Goal: Transaction & Acquisition: Purchase product/service

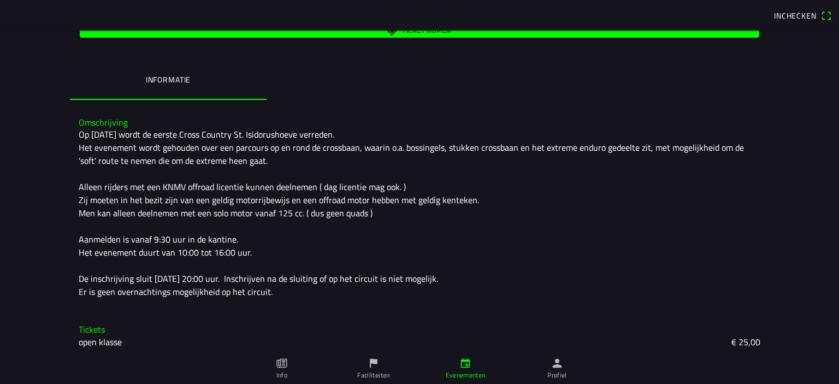
scroll to position [200, 0]
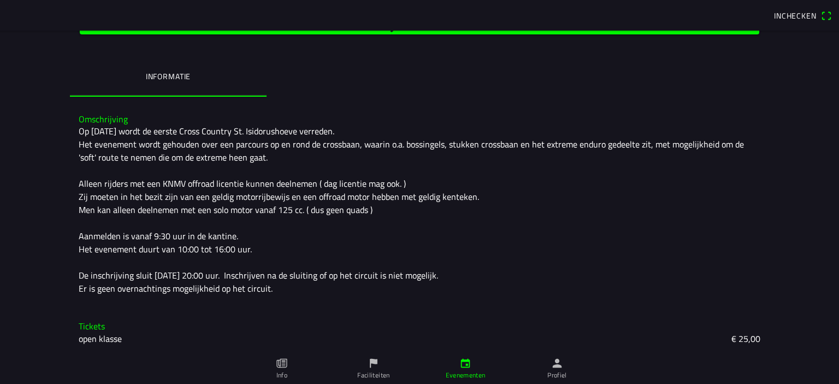
click at [0, 0] on slot "open klasse" at bounding box center [0, 0] width 0 height 0
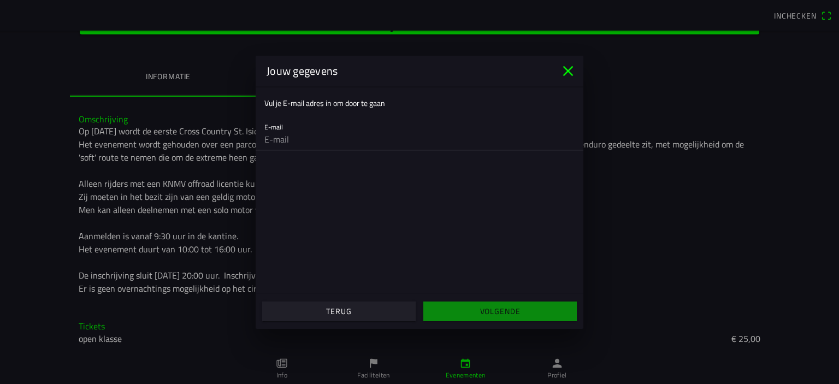
click at [305, 146] on input "email" at bounding box center [419, 139] width 310 height 22
type input "[EMAIL_ADDRESS][DOMAIN_NAME]"
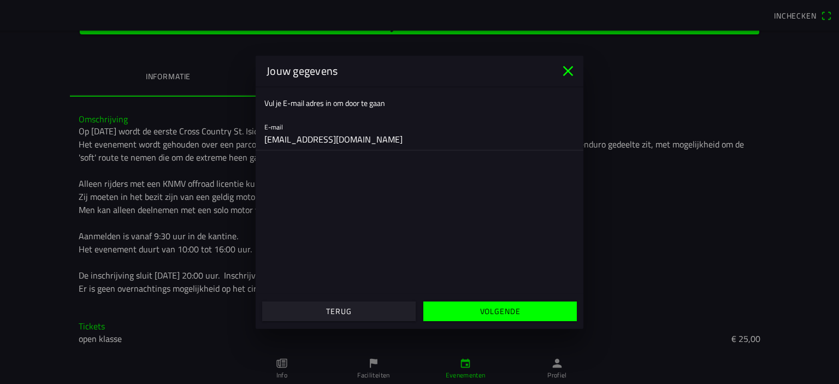
click at [0, 0] on slot "Volgende" at bounding box center [0, 0] width 0 height 0
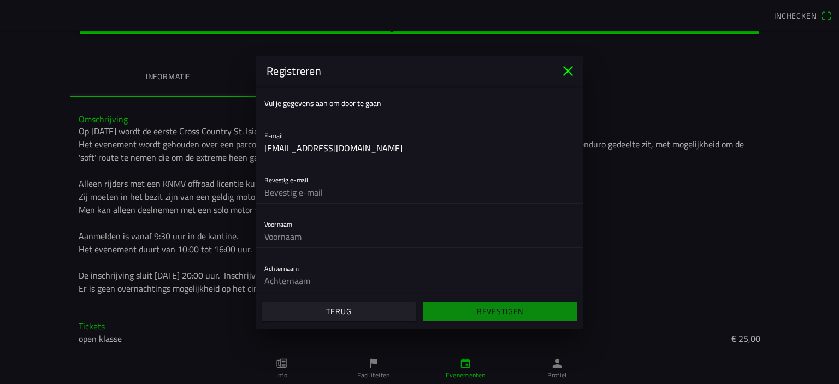
click at [305, 191] on input "text" at bounding box center [419, 192] width 310 height 22
type input "[EMAIL_ADDRESS][DOMAIN_NAME]"
type input "Thijs"
type input "Stegeman"
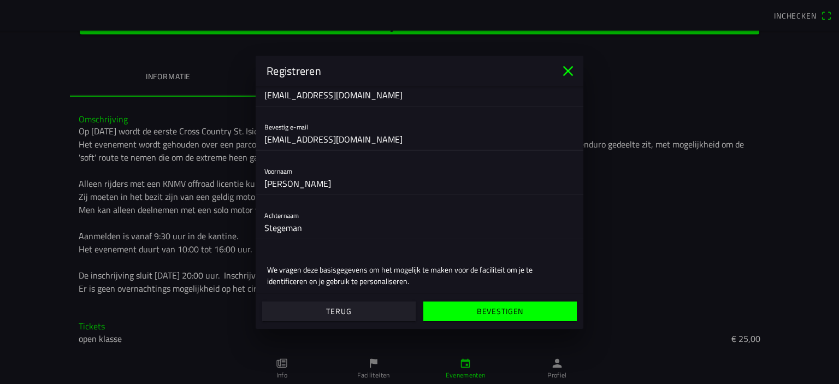
scroll to position [88, 0]
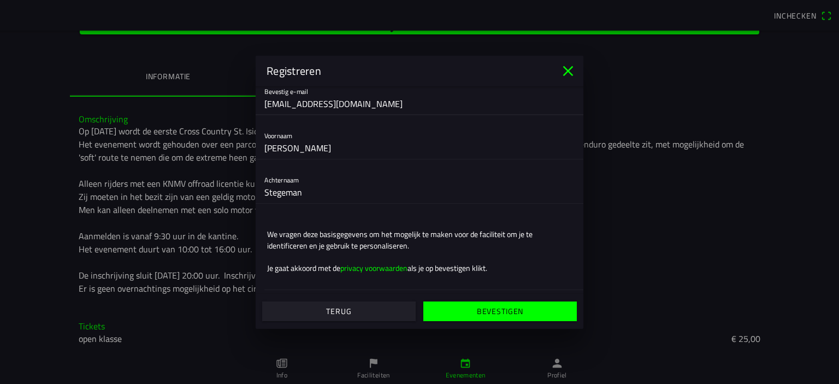
click at [0, 0] on slot "Bevestigen" at bounding box center [0, 0] width 0 height 0
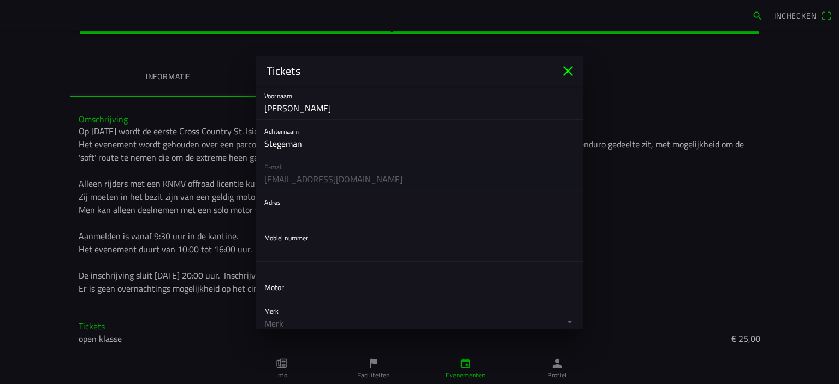
scroll to position [164, 0]
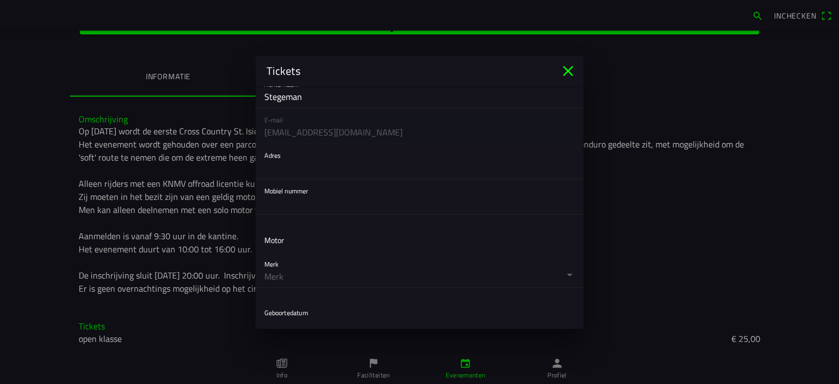
click at [276, 172] on input "text" at bounding box center [419, 168] width 310 height 22
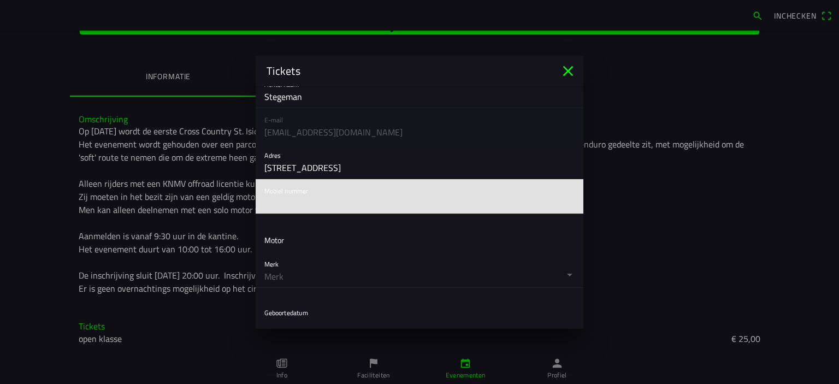
click at [407, 172] on input "Steenmeijerstraat 7" at bounding box center [419, 168] width 310 height 22
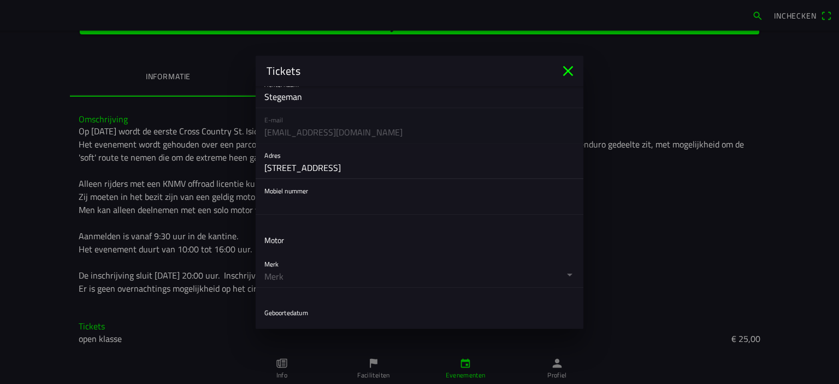
type input "Steenmeijerstraat 7 Hengelo"
type input "0634505199"
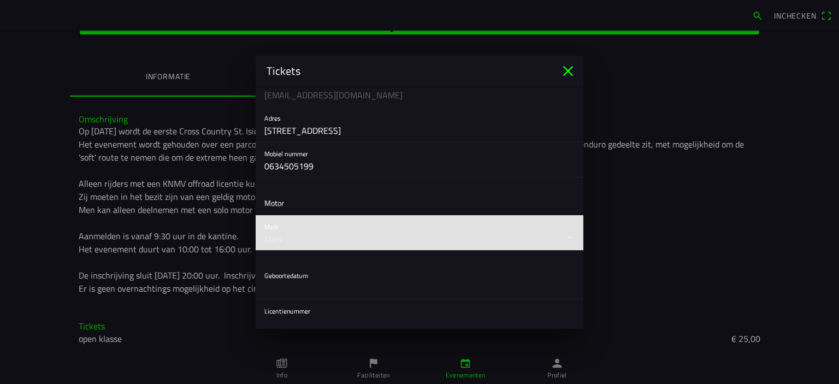
scroll to position [216, 0]
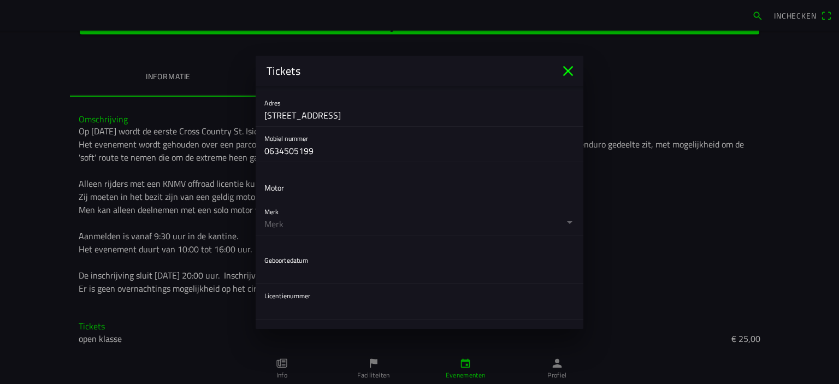
click at [392, 223] on button "button" at bounding box center [423, 217] width 319 height 35
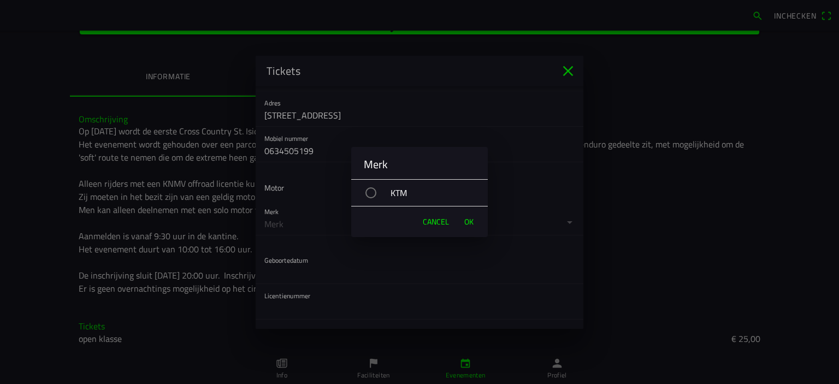
click at [376, 196] on div "KTM" at bounding box center [425, 192] width 126 height 27
click at [470, 220] on span "OK" at bounding box center [468, 221] width 9 height 11
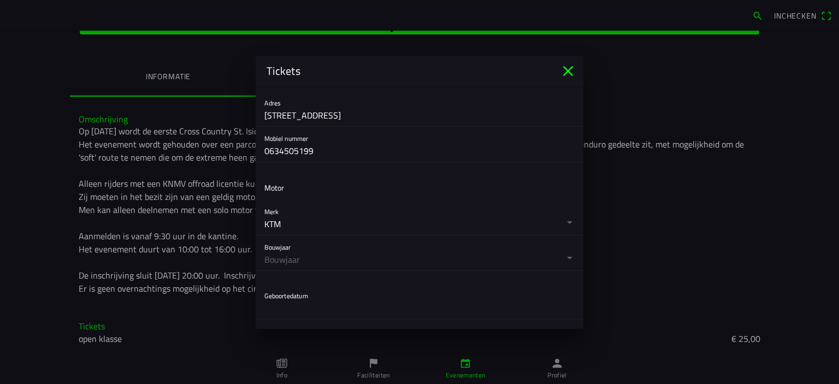
click at [354, 255] on button "button" at bounding box center [423, 252] width 319 height 35
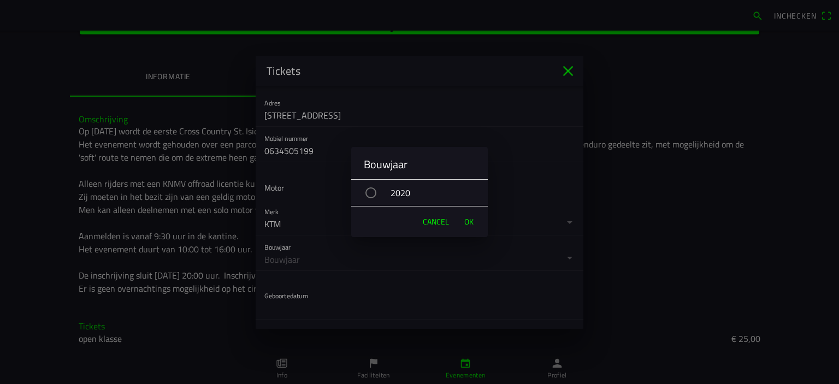
click at [391, 193] on div "2020" at bounding box center [425, 192] width 126 height 27
click at [459, 221] on button "OK" at bounding box center [469, 222] width 20 height 22
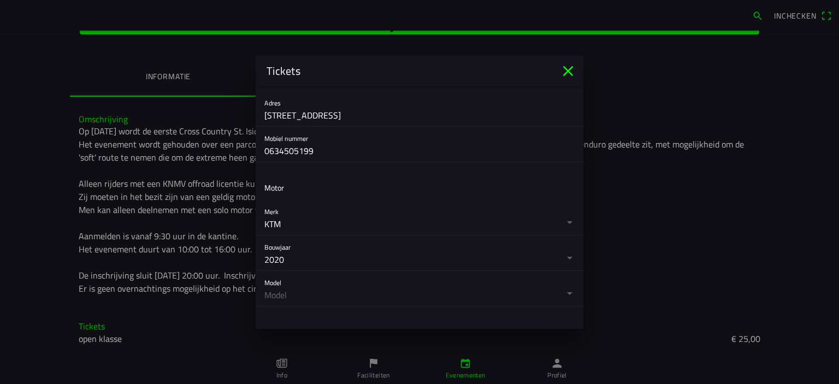
click at [335, 291] on button "button" at bounding box center [423, 288] width 319 height 35
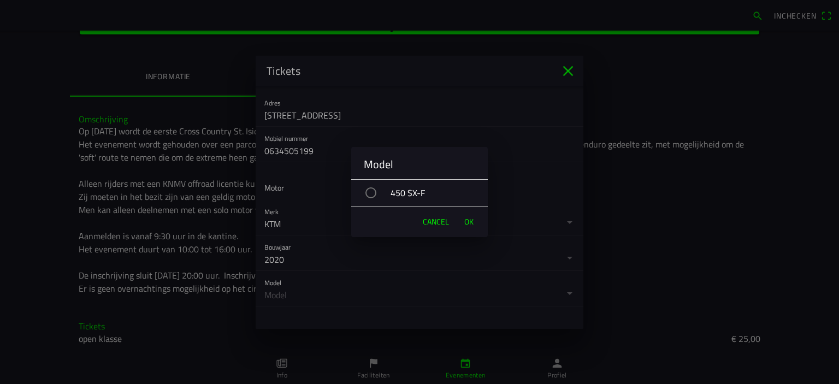
click at [390, 188] on div "450 SX-F" at bounding box center [425, 192] width 126 height 27
click at [465, 217] on span "OK" at bounding box center [468, 221] width 9 height 11
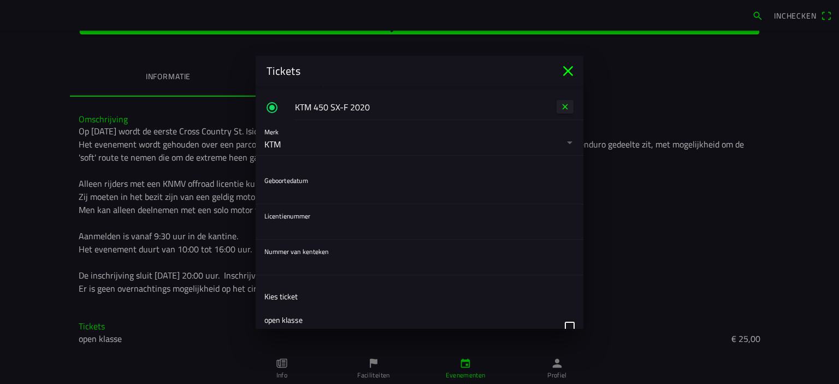
scroll to position [350, 0]
click at [336, 178] on button "button" at bounding box center [423, 183] width 319 height 35
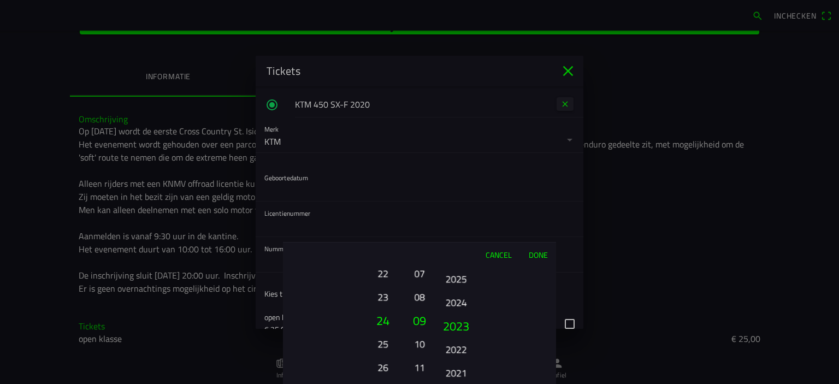
drag, startPoint x: 465, startPoint y: 334, endPoint x: 430, endPoint y: 216, distance: 123.6
click at [427, 223] on ion-picker "Cancel Done 01 02 03 04 05 06 07 08 09 10 11 12 13 14 15 16 17 18 19 20 21 22 2…" at bounding box center [419, 192] width 839 height 384
drag, startPoint x: 460, startPoint y: 316, endPoint x: 464, endPoint y: 198, distance: 118.6
click at [461, 229] on ion-picker "Cancel Done 01 02 03 04 05 06 07 08 09 10 11 12 13 14 15 16 17 18 19 20 21 22 2…" at bounding box center [419, 192] width 839 height 384
drag, startPoint x: 468, startPoint y: 316, endPoint x: 457, endPoint y: 166, distance: 151.1
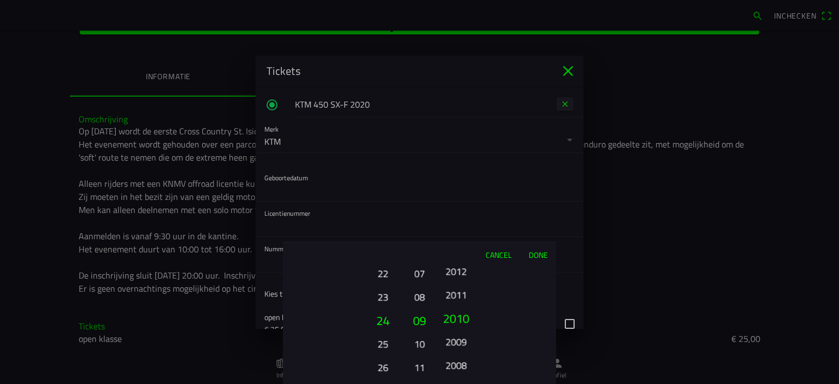
click at [457, 166] on ion-picker "Cancel Done 01 02 03 04 05 06 07 08 09 10 11 12 13 14 15 16 17 18 19 20 21 22 2…" at bounding box center [419, 192] width 839 height 384
drag, startPoint x: 468, startPoint y: 333, endPoint x: 473, endPoint y: 266, distance: 66.8
click at [473, 266] on div "Cancel Done 01 02 03 04 05 06 07 08 09 10 11 12 13 14 15 16 17 18 19 20 21 22 2…" at bounding box center [419, 313] width 273 height 142
click at [467, 332] on ion-picker-column "2025 2024 2023 2022 2021 2020 2019 2018 2017 2016 2015 2014 2013 2012 2011 2010…" at bounding box center [494, 325] width 123 height 117
click at [461, 327] on button "1991" at bounding box center [456, 320] width 37 height 23
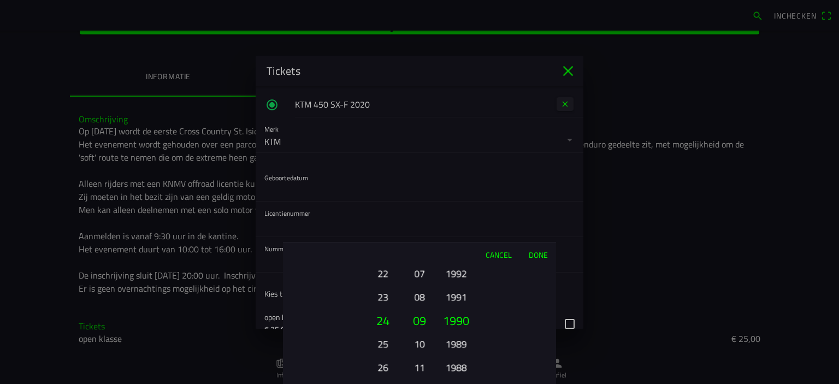
click at [457, 294] on button "1991" at bounding box center [456, 296] width 30 height 19
drag, startPoint x: 381, startPoint y: 301, endPoint x: 399, endPoint y: 353, distance: 55.4
click at [399, 353] on ion-picker-column "01 02 03 04 05 06 07 08 09 10 11 12 13 14 15 16 17 18 19 20 21 22 23 24 25 26 2…" at bounding box center [344, 325] width 123 height 117
click at [386, 274] on button "19" at bounding box center [383, 273] width 30 height 19
click at [535, 253] on button "Done" at bounding box center [538, 255] width 36 height 24
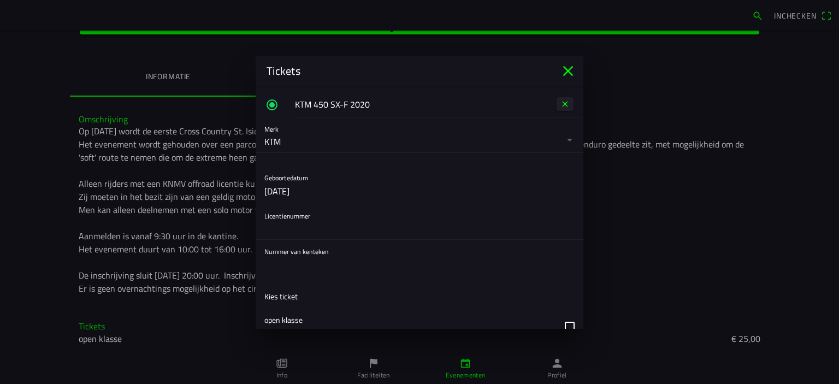
click at [321, 232] on input "text" at bounding box center [419, 228] width 310 height 22
type input "330277"
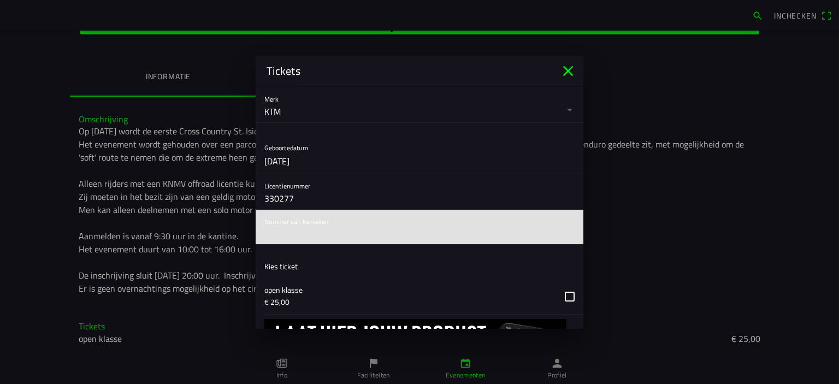
scroll to position [382, 0]
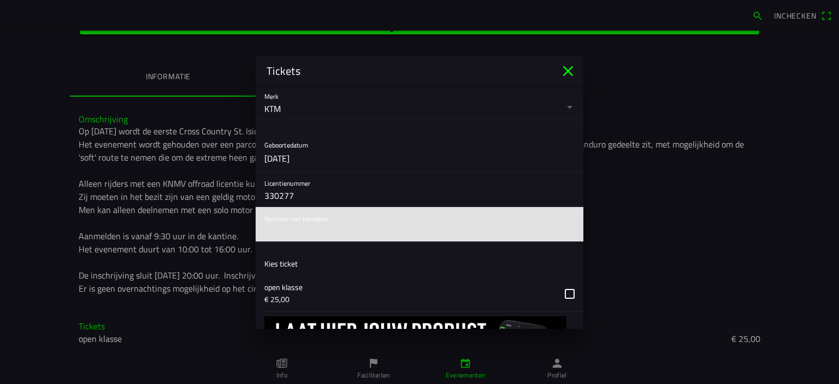
click at [291, 269] on ion-list-header "Kies ticket" at bounding box center [420, 263] width 328 height 25
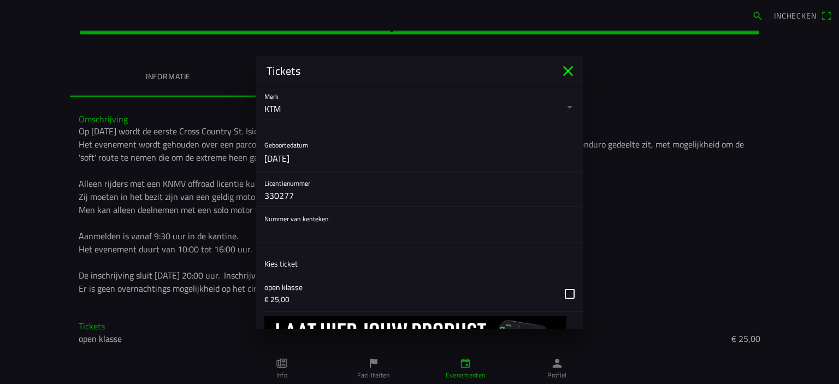
click at [310, 214] on div "Nummer van kenteken" at bounding box center [419, 224] width 310 height 35
click at [309, 223] on input "text" at bounding box center [419, 231] width 310 height 22
click at [298, 191] on input "330277" at bounding box center [419, 196] width 310 height 22
click at [293, 232] on input "text" at bounding box center [419, 231] width 310 height 22
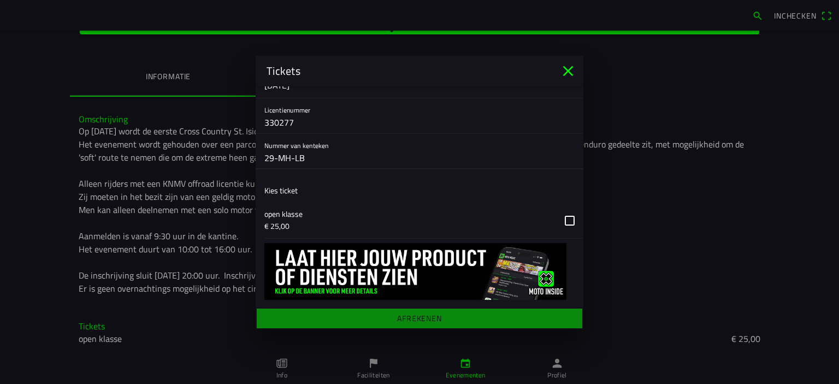
type input "29-MH-LB"
click at [560, 216] on button "button" at bounding box center [423, 221] width 319 height 36
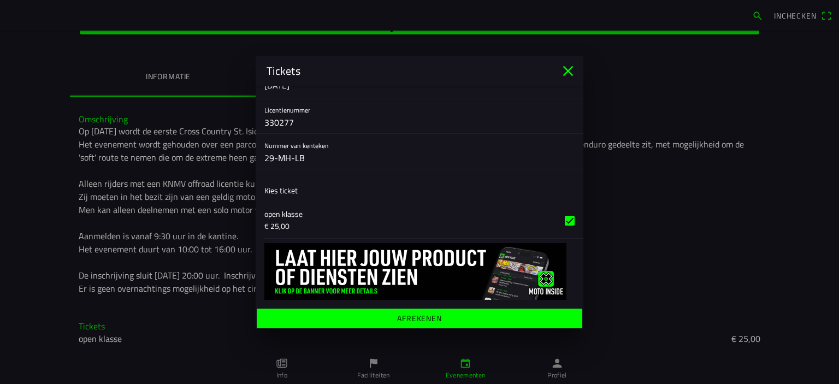
click at [434, 322] on span "Afrekenen" at bounding box center [419, 318] width 309 height 20
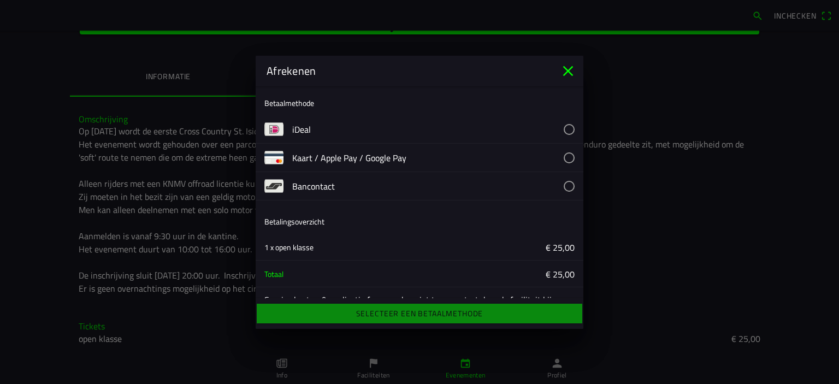
click at [564, 131] on button "button" at bounding box center [437, 129] width 291 height 28
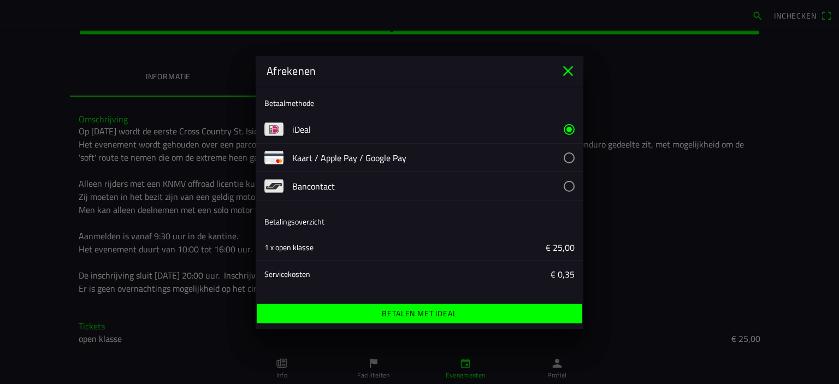
scroll to position [57, 0]
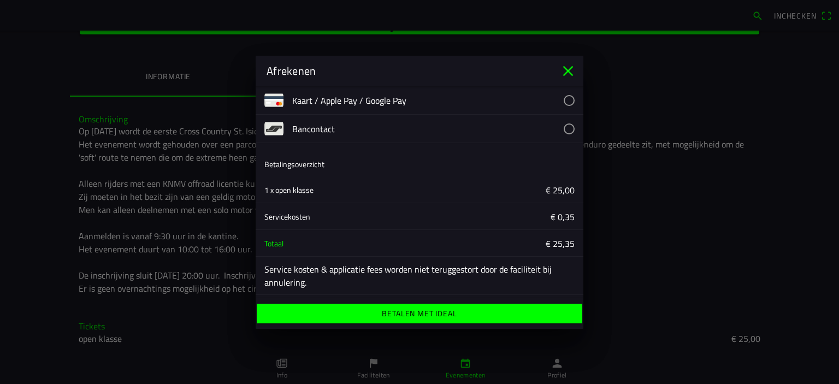
click at [444, 317] on ion-label "Betalen met iDeal" at bounding box center [419, 314] width 75 height 8
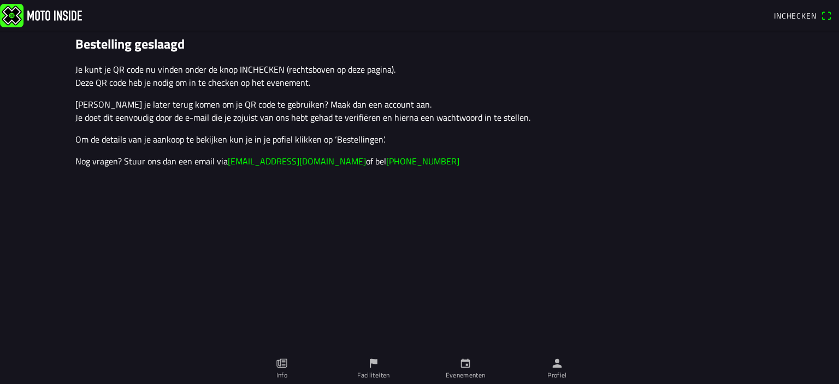
click at [268, 117] on p "Wil je later terug komen om je QR code te gebruiken? Maak dan een account aan. …" at bounding box center [419, 111] width 688 height 26
drag, startPoint x: 281, startPoint y: 120, endPoint x: 413, endPoint y: 115, distance: 132.3
click at [413, 115] on p "Wil je later terug komen om je QR code te gebruiken? Maak dan een account aan. …" at bounding box center [419, 111] width 688 height 26
click at [813, 17] on span "Inchecken" at bounding box center [795, 15] width 43 height 11
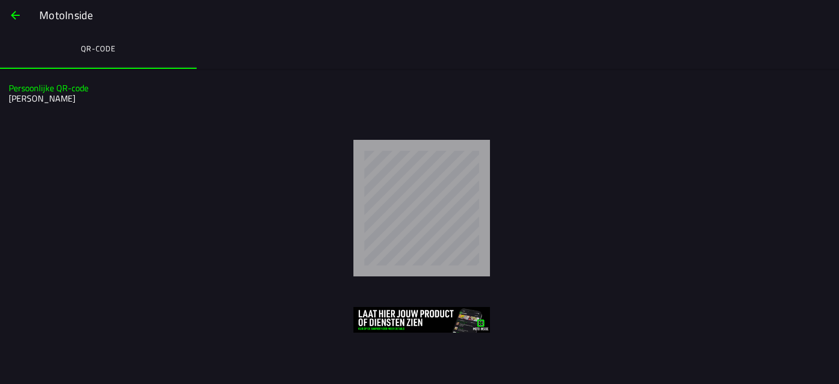
click at [14, 23] on span "button" at bounding box center [15, 15] width 13 height 26
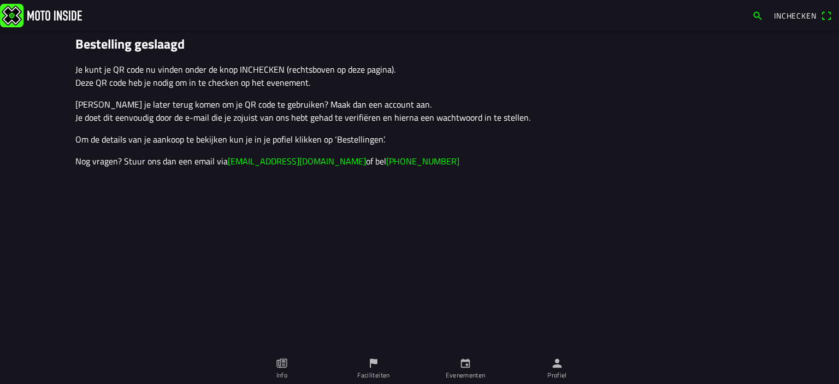
click at [553, 371] on ion-label "Profiel" at bounding box center [557, 375] width 20 height 10
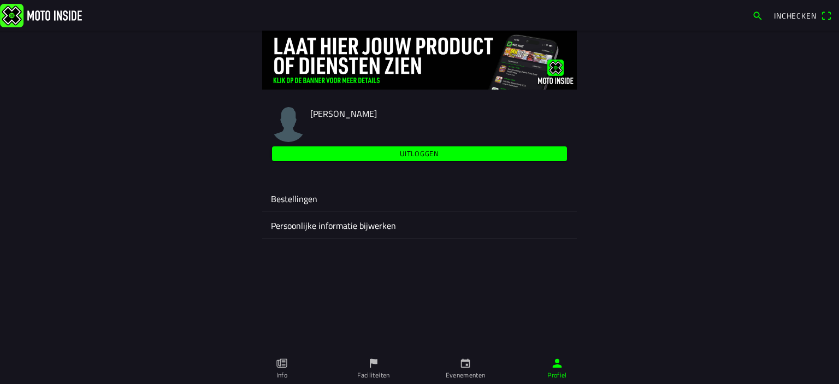
click at [291, 199] on ion-label "Bestellingen" at bounding box center [419, 198] width 297 height 13
click at [58, 14] on img at bounding box center [41, 14] width 82 height 23
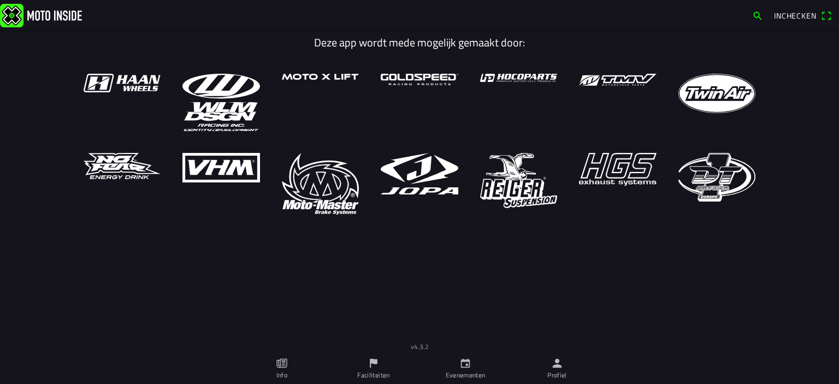
click at [284, 367] on icon "paper" at bounding box center [282, 363] width 12 height 12
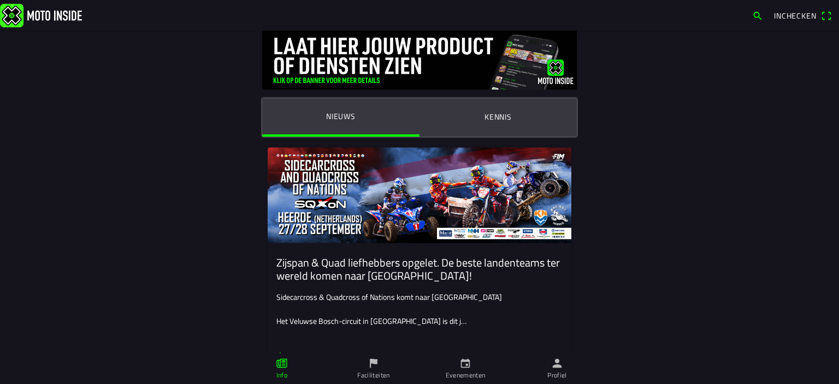
scroll to position [218, 0]
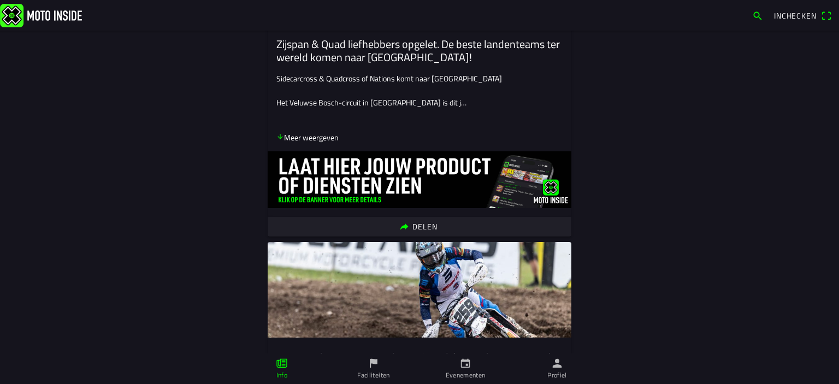
click at [789, 21] on span "Inchecken" at bounding box center [802, 15] width 57 height 17
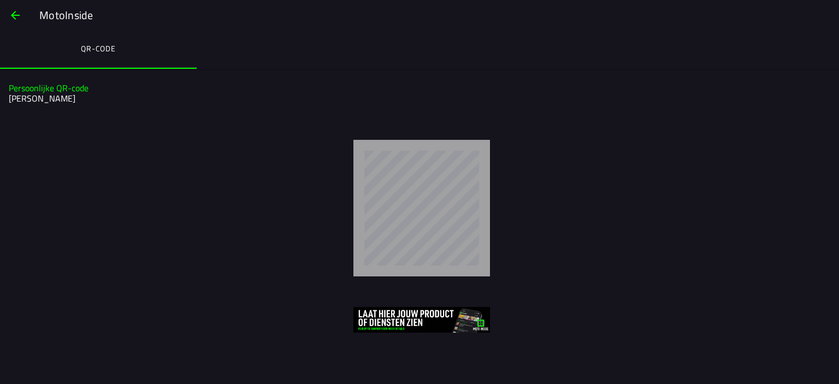
click at [297, 224] on div at bounding box center [421, 208] width 817 height 137
click at [87, 46] on ion-label "QR-code" at bounding box center [98, 49] width 35 height 12
click at [38, 15] on ion-title "MotoInside" at bounding box center [433, 15] width 811 height 16
click at [11, 13] on span "button" at bounding box center [15, 15] width 13 height 26
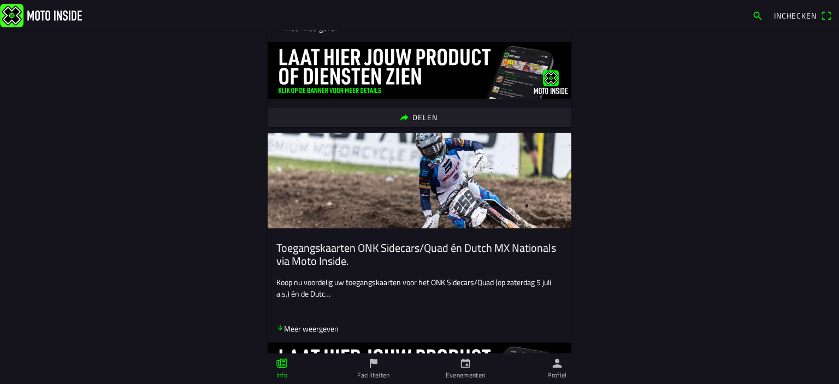
scroll to position [765, 0]
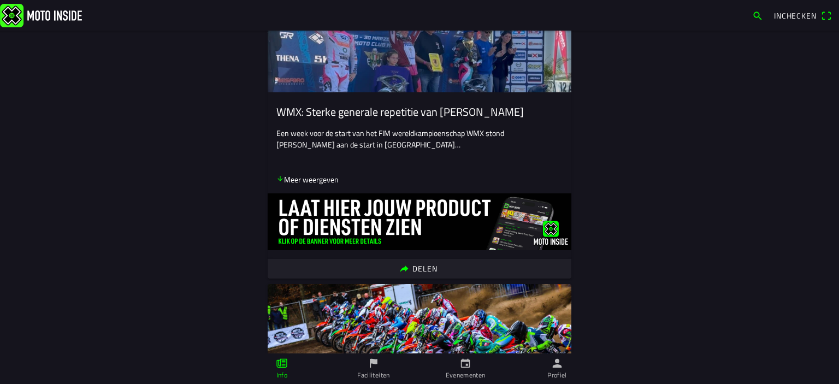
click at [556, 369] on icon "person" at bounding box center [557, 363] width 12 height 12
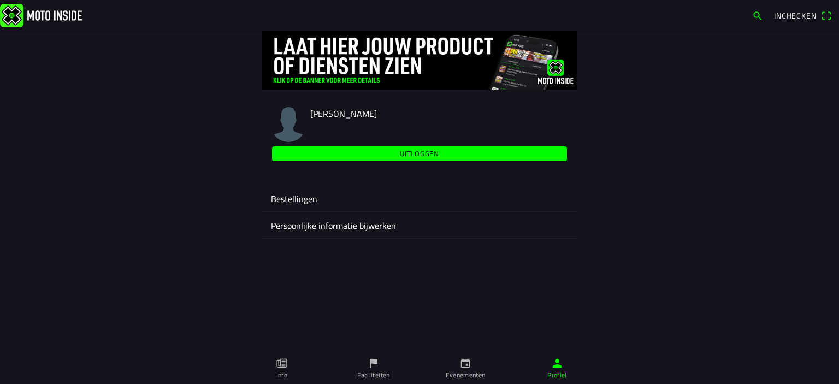
click at [0, 0] on slot "Uitloggen" at bounding box center [0, 0] width 0 height 0
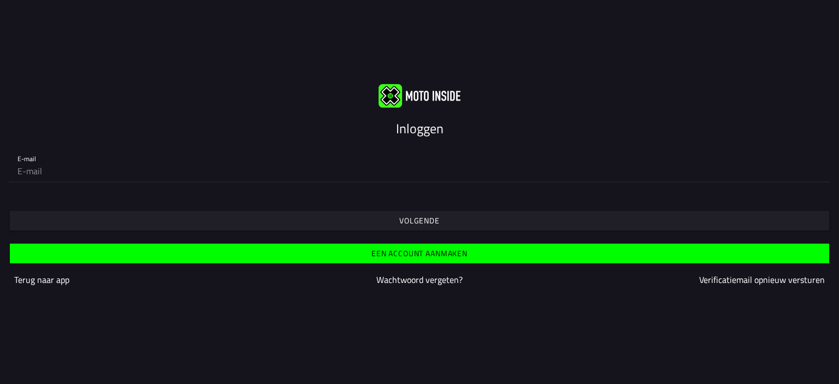
drag, startPoint x: 317, startPoint y: 191, endPoint x: 315, endPoint y: 186, distance: 5.9
click at [316, 187] on form "E-mail Volgende Een account aanmaken Terug naar app Wachtwoord vergeten? Verifi…" at bounding box center [419, 219] width 839 height 162
click at [310, 169] on input "email" at bounding box center [419, 171] width 804 height 22
type input "[EMAIL_ADDRESS][DOMAIN_NAME]"
click at [183, 217] on span "Volgende" at bounding box center [419, 221] width 802 height 20
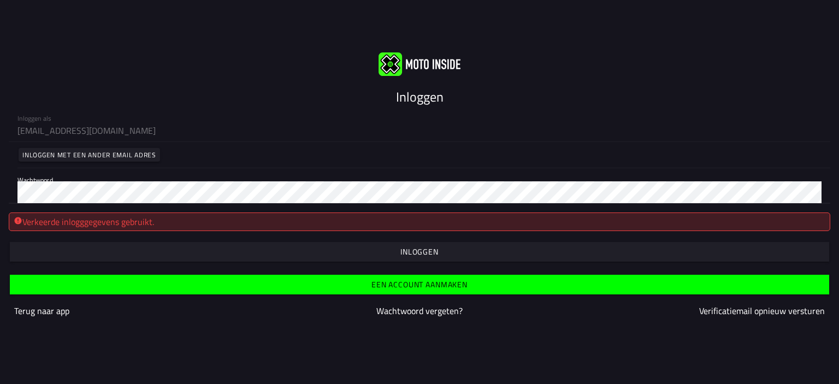
click at [51, 218] on div "Verkeerde inlogggegevens gebruikt." at bounding box center [419, 221] width 821 height 19
drag, startPoint x: 262, startPoint y: 220, endPoint x: 244, endPoint y: 205, distance: 23.3
click at [262, 220] on div "Verkeerde inlogggegevens gebruikt." at bounding box center [419, 221] width 821 height 19
click at [253, 334] on div "Inloggen Inloggen als thijs1909@gmail.com Inloggen met een ander email adres Wa…" at bounding box center [419, 192] width 839 height 384
click at [0, 0] on slot "Verificatiemail opnieuw versturen" at bounding box center [0, 0] width 0 height 0
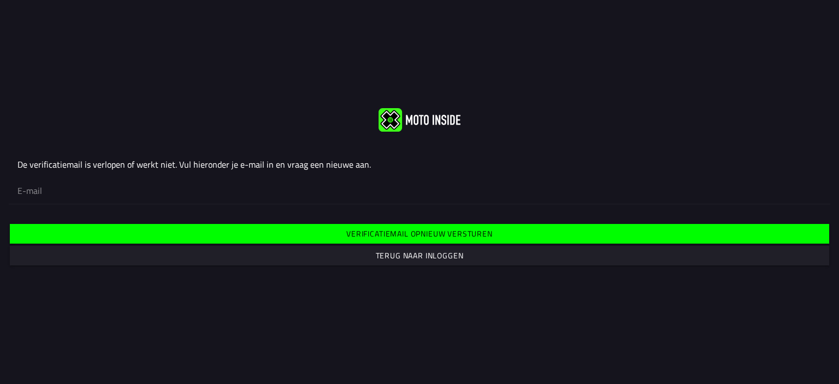
click at [129, 197] on input "email" at bounding box center [419, 191] width 804 height 24
type input "[EMAIL_ADDRESS][DOMAIN_NAME]"
click at [309, 239] on span "Verificatiemail opnieuw versturen" at bounding box center [419, 234] width 802 height 20
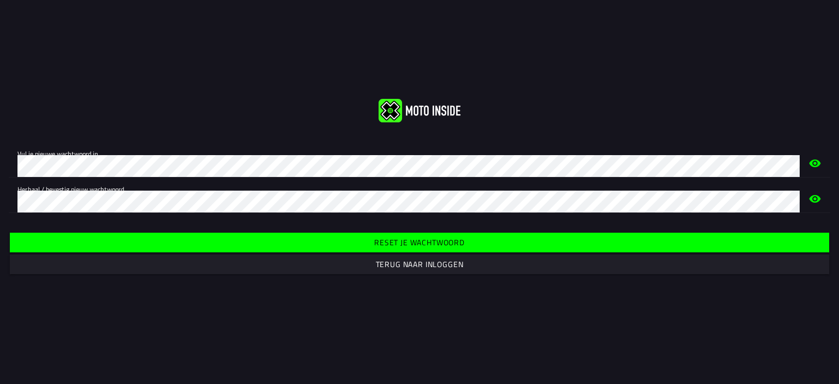
click at [0, 0] on slot "Reset je wachtwoord" at bounding box center [0, 0] width 0 height 0
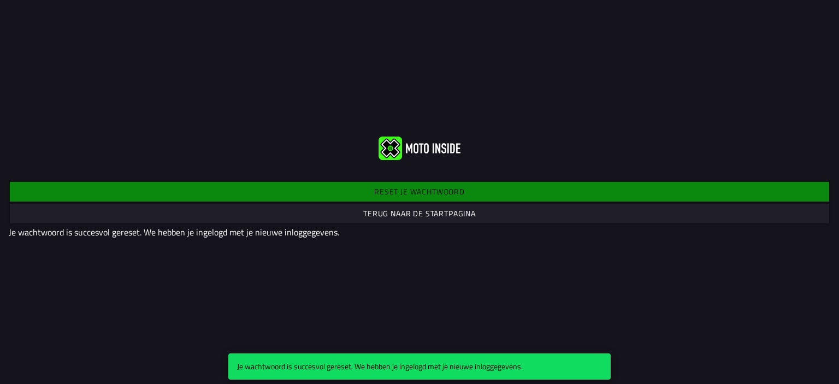
click at [0, 0] on slot "Terug naar de startpagina" at bounding box center [0, 0] width 0 height 0
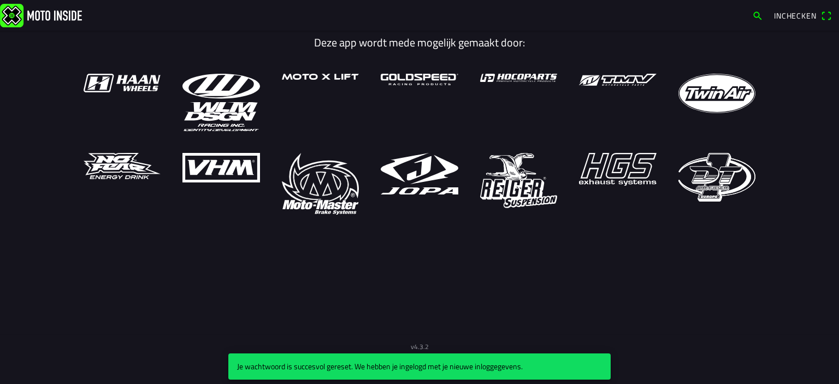
click at [794, 19] on span "Inchecken" at bounding box center [795, 15] width 43 height 11
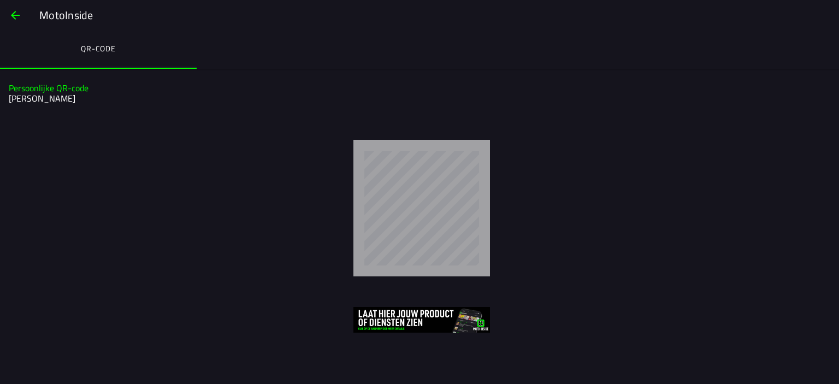
click at [0, 19] on div "MotoInside" at bounding box center [419, 15] width 839 height 31
click at [7, 13] on button "button" at bounding box center [15, 15] width 26 height 26
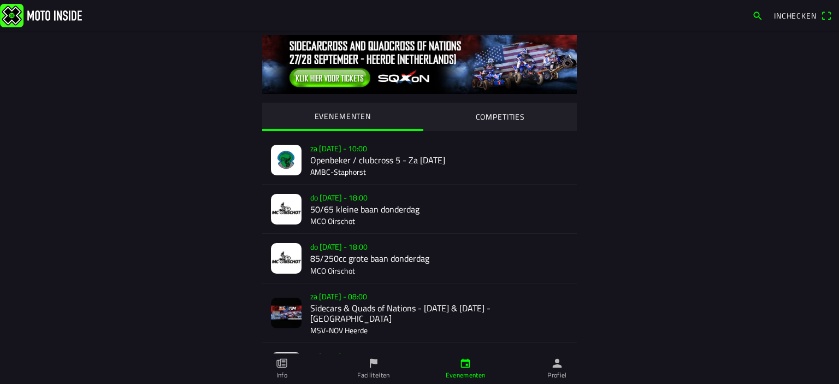
scroll to position [299, 0]
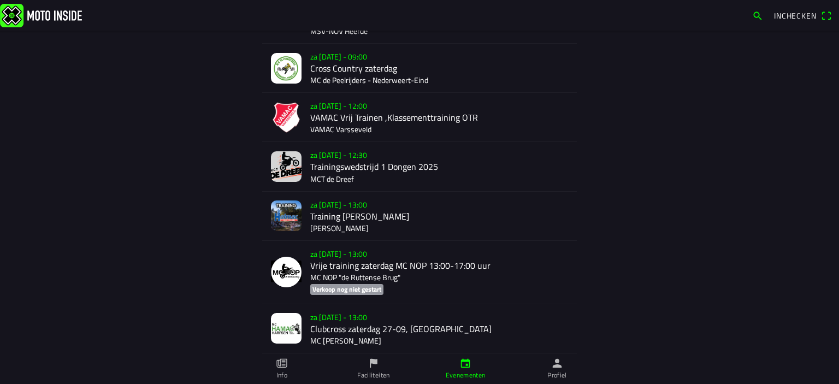
click at [542, 363] on link "Profiel" at bounding box center [557, 368] width 92 height 31
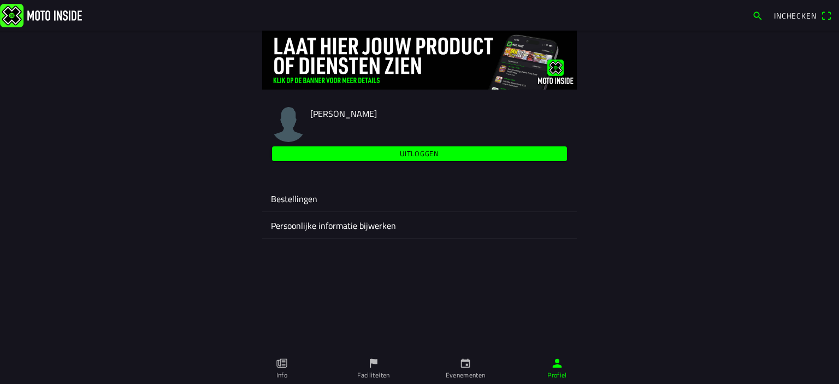
click at [338, 155] on span "Uitloggen" at bounding box center [420, 153] width 282 height 15
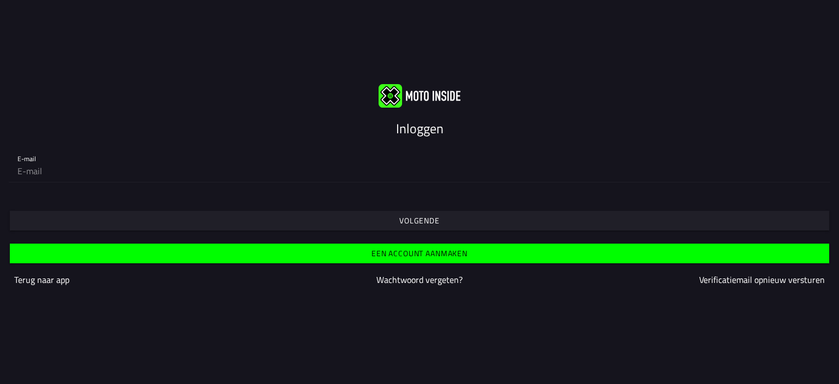
click at [392, 223] on span "Volgende" at bounding box center [419, 221] width 802 height 20
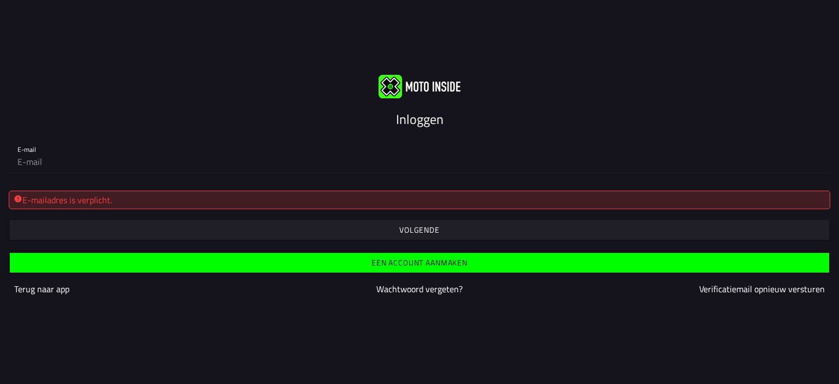
click at [225, 192] on div "E-mailadres is verplicht." at bounding box center [419, 200] width 821 height 19
drag, startPoint x: 205, startPoint y: 225, endPoint x: 197, endPoint y: 214, distance: 14.4
click at [204, 225] on span "button" at bounding box center [419, 230] width 802 height 20
click at [155, 158] on input "email" at bounding box center [419, 162] width 804 height 22
type input "[EMAIL_ADDRESS][DOMAIN_NAME]"
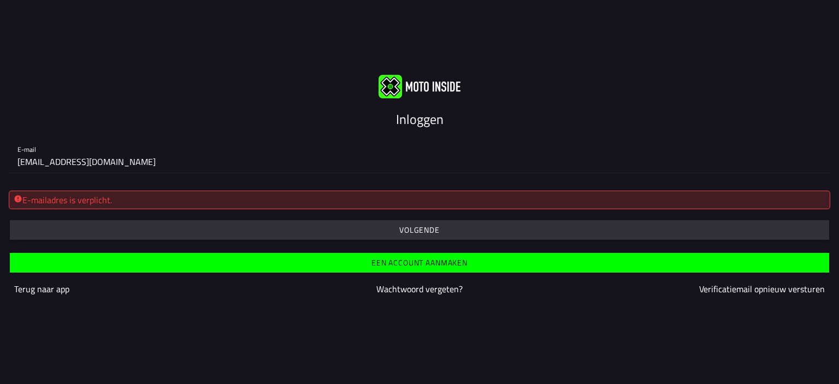
click at [10, 220] on button "button" at bounding box center [419, 230] width 819 height 20
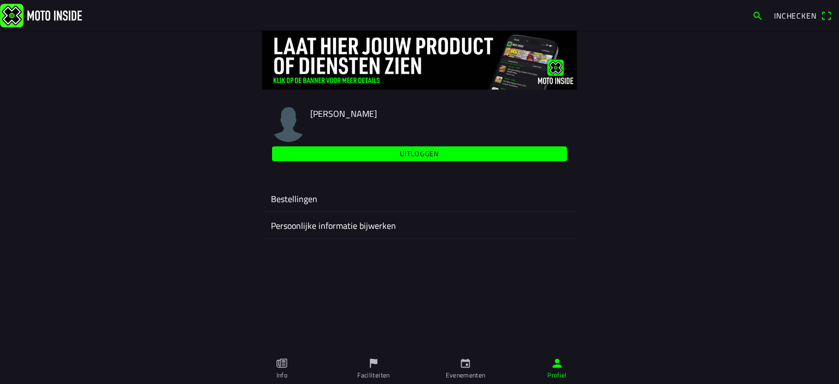
click at [333, 157] on span "Uitloggen" at bounding box center [420, 153] width 282 height 15
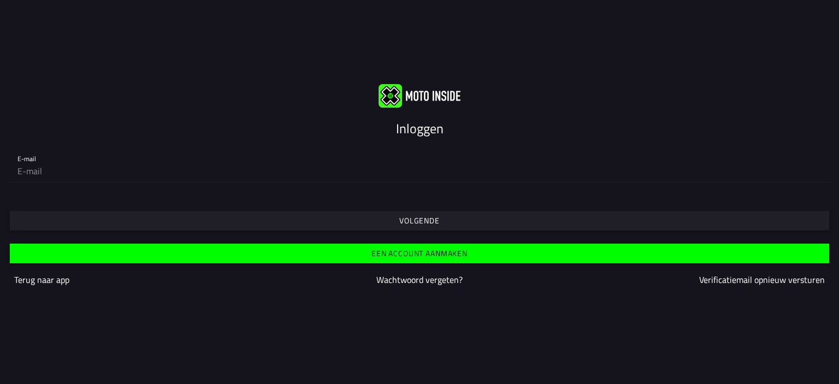
click at [295, 166] on input "email" at bounding box center [419, 171] width 804 height 22
type input "[EMAIL_ADDRESS][DOMAIN_NAME]"
click at [104, 202] on div at bounding box center [419, 204] width 821 height 9
click at [103, 221] on span "Volgende" at bounding box center [419, 221] width 802 height 20
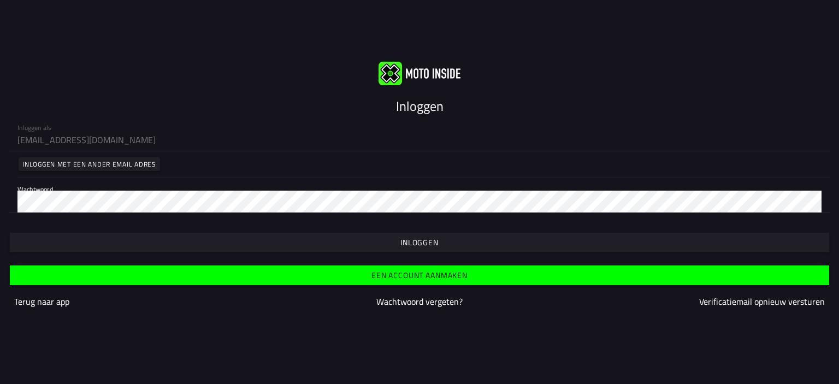
click at [395, 241] on span "button" at bounding box center [419, 243] width 802 height 20
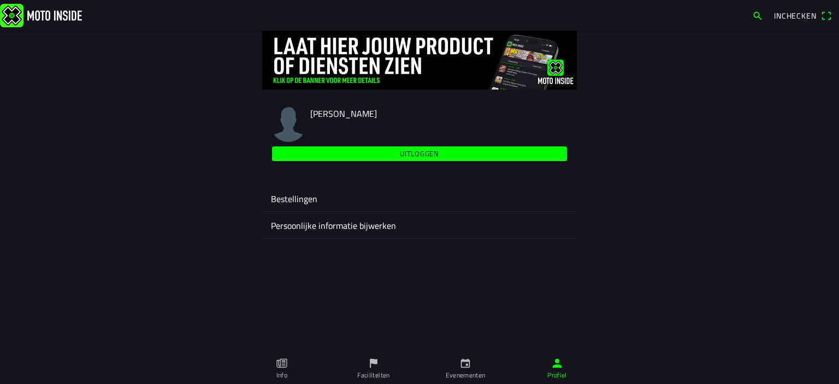
click at [298, 203] on ion-label "Bestellingen" at bounding box center [419, 198] width 297 height 13
